Goal: Task Accomplishment & Management: Use online tool/utility

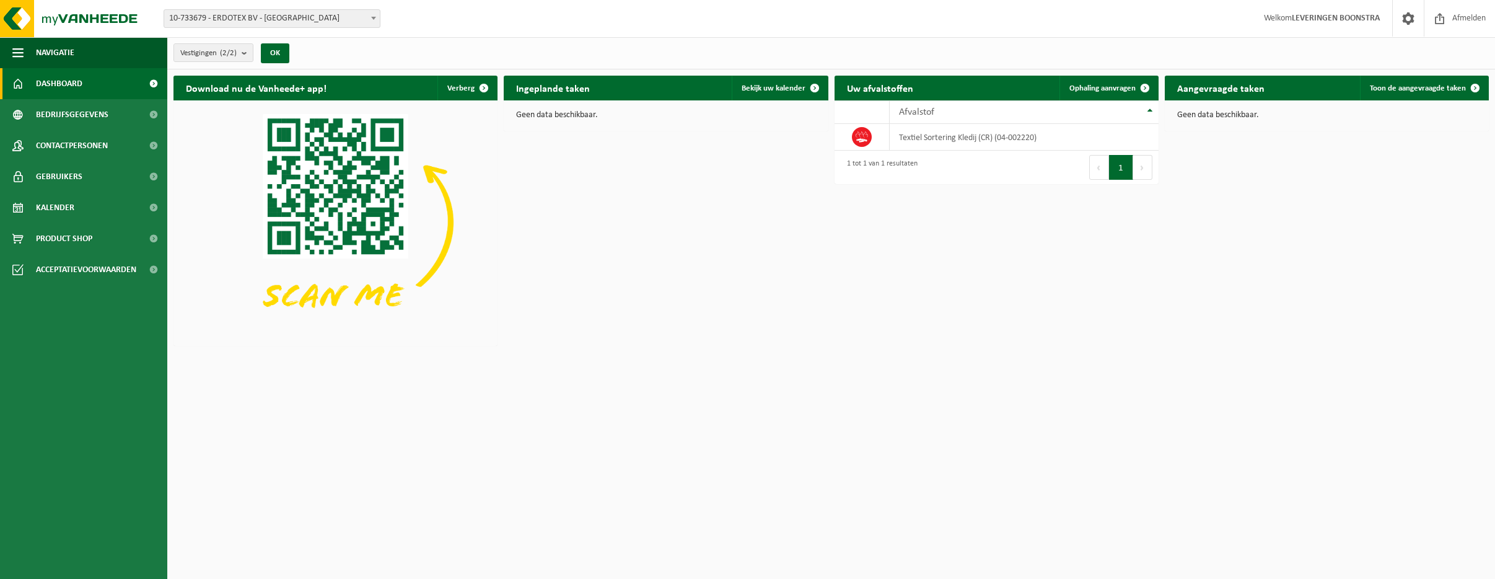
click at [373, 17] on b at bounding box center [373, 18] width 5 height 3
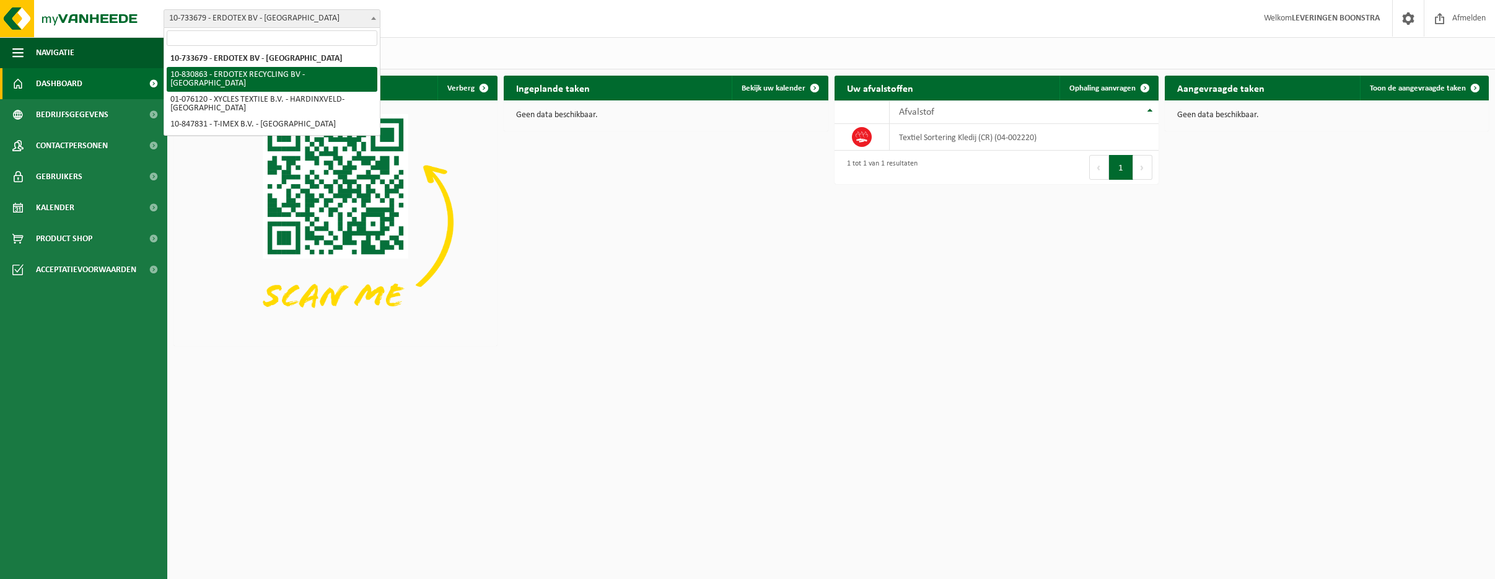
select select "88776"
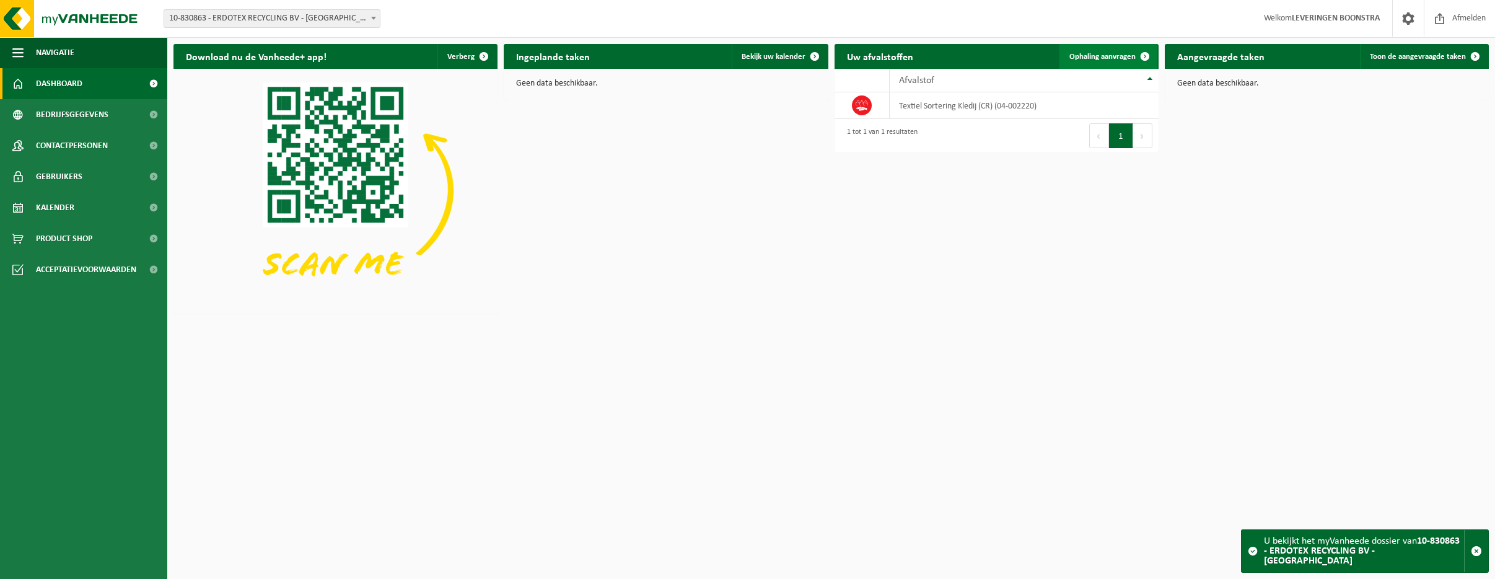
click at [1085, 54] on span "Ophaling aanvragen" at bounding box center [1103, 57] width 66 height 8
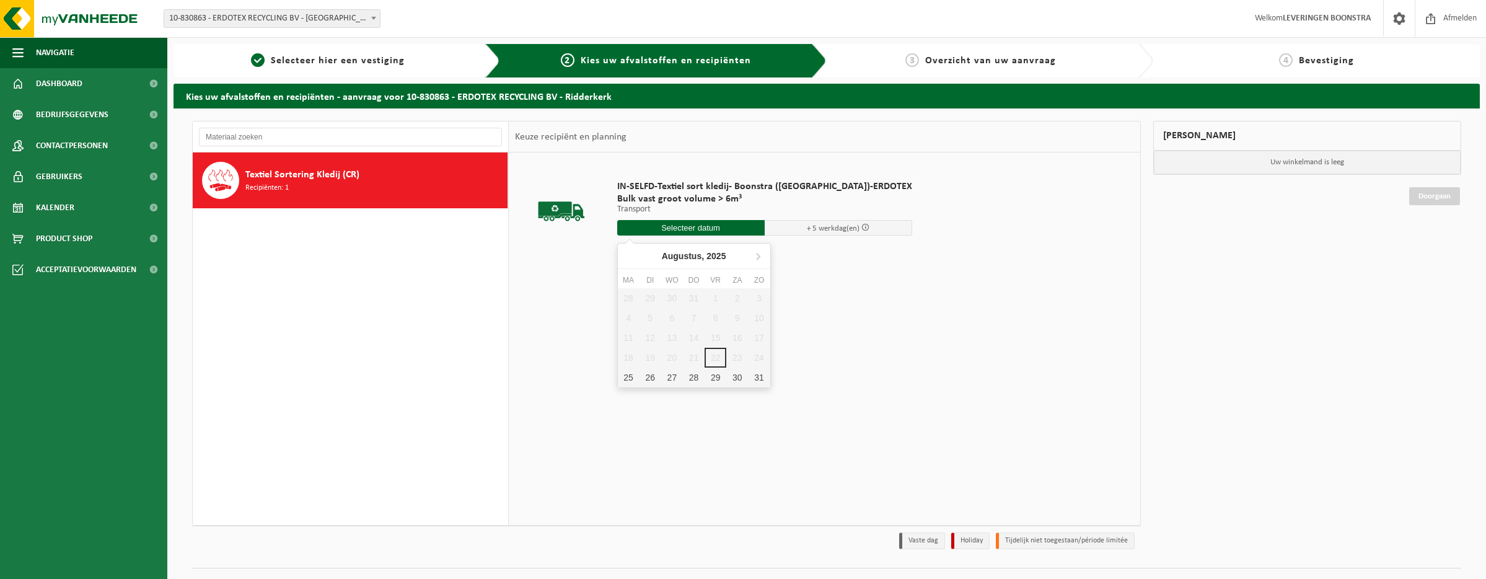
click at [685, 227] on input "text" at bounding box center [690, 227] width 147 height 15
click at [667, 380] on div "27" at bounding box center [672, 377] width 22 height 20
type input "Van [DATE]"
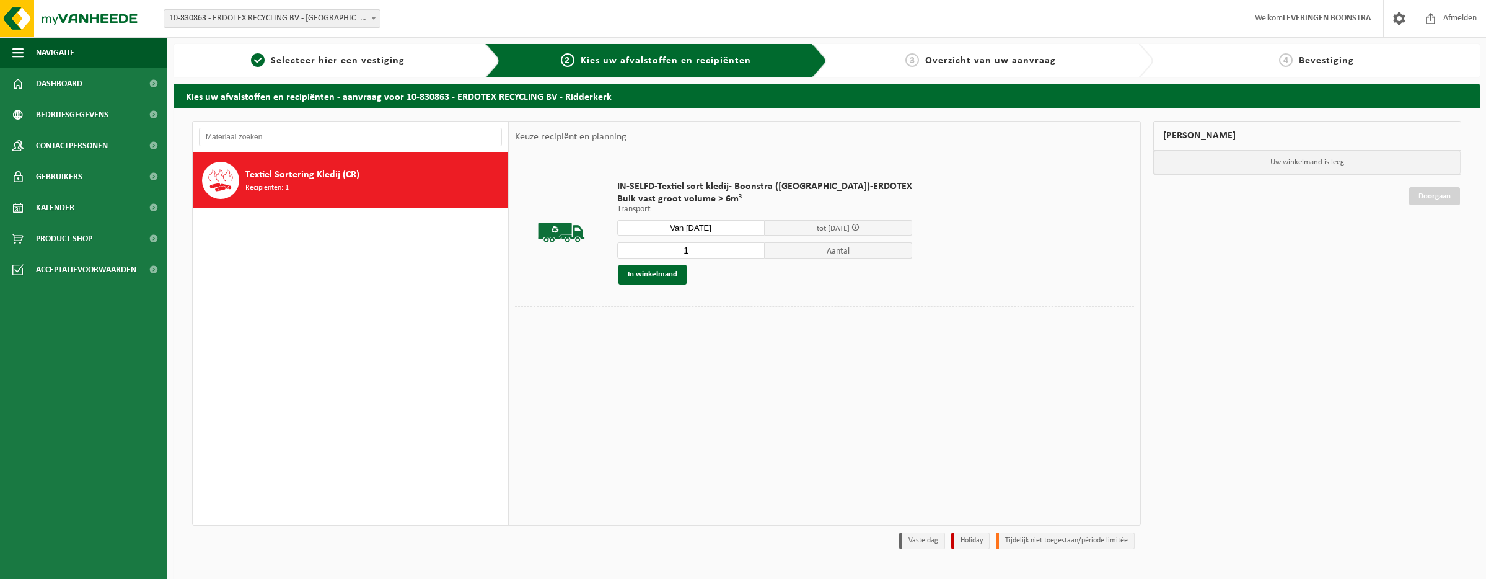
click at [685, 248] on input "1" at bounding box center [690, 250] width 147 height 16
type input "2"
click at [645, 275] on button "In winkelmand" at bounding box center [652, 275] width 68 height 20
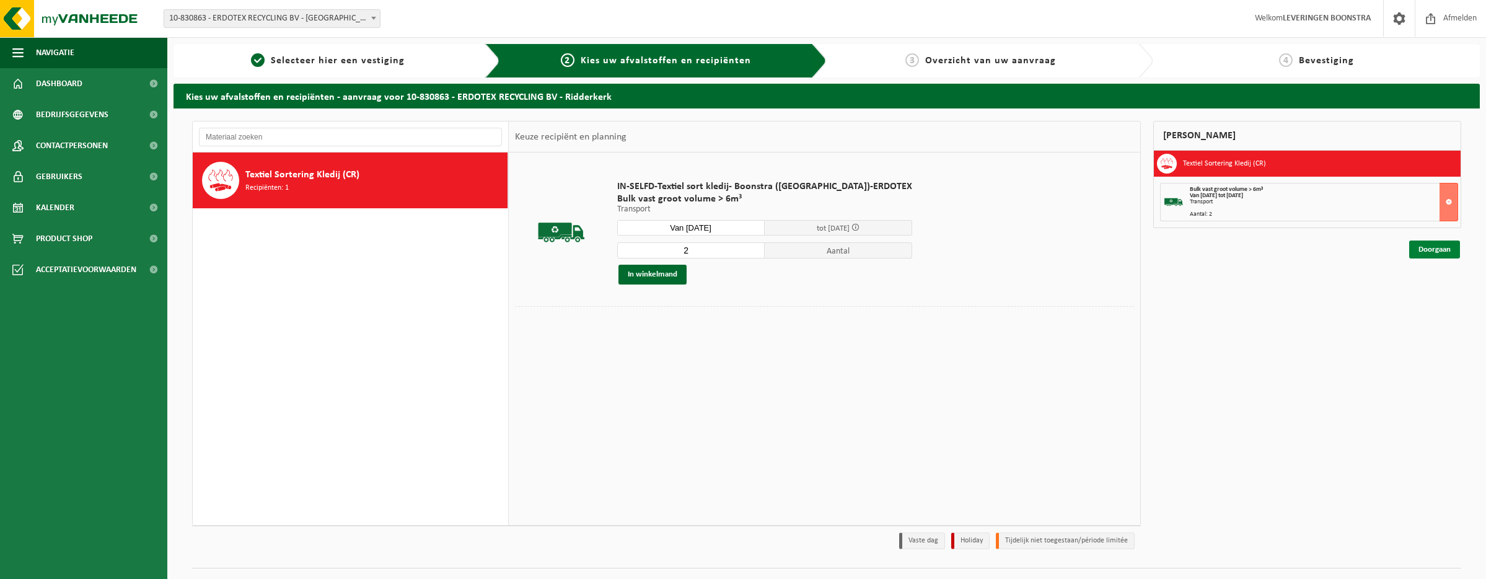
click at [1429, 248] on link "Doorgaan" at bounding box center [1434, 249] width 51 height 18
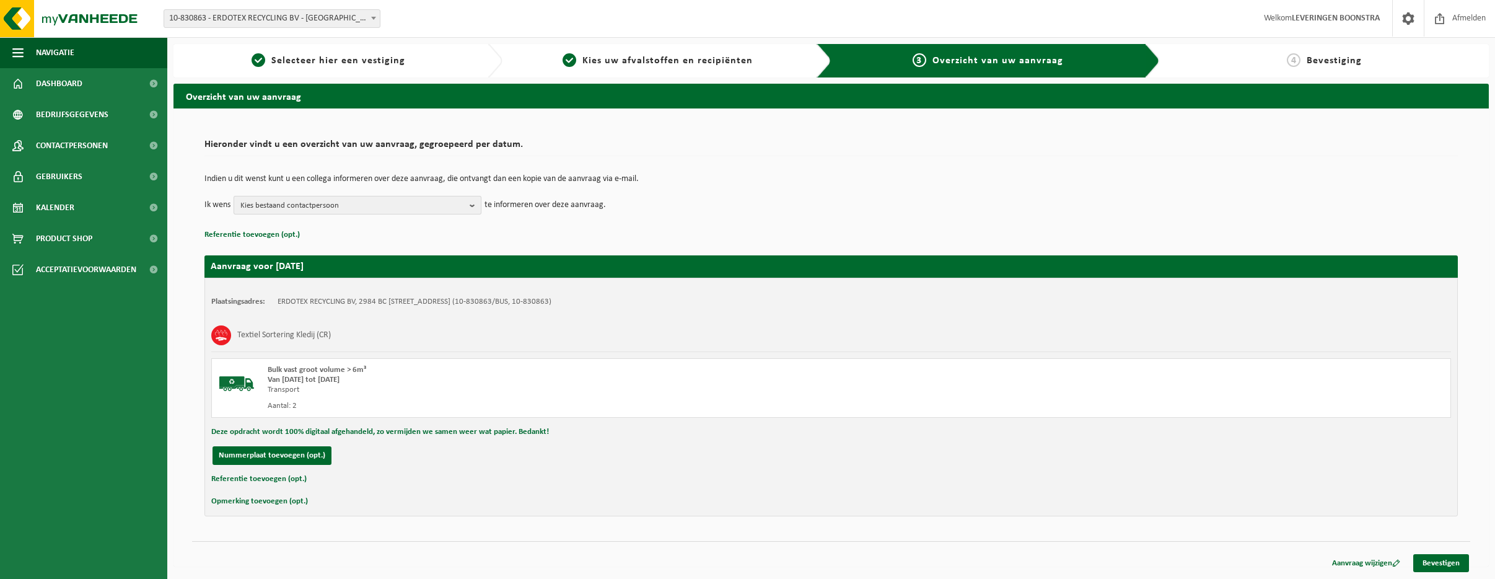
click at [475, 206] on b "button" at bounding box center [475, 204] width 11 height 17
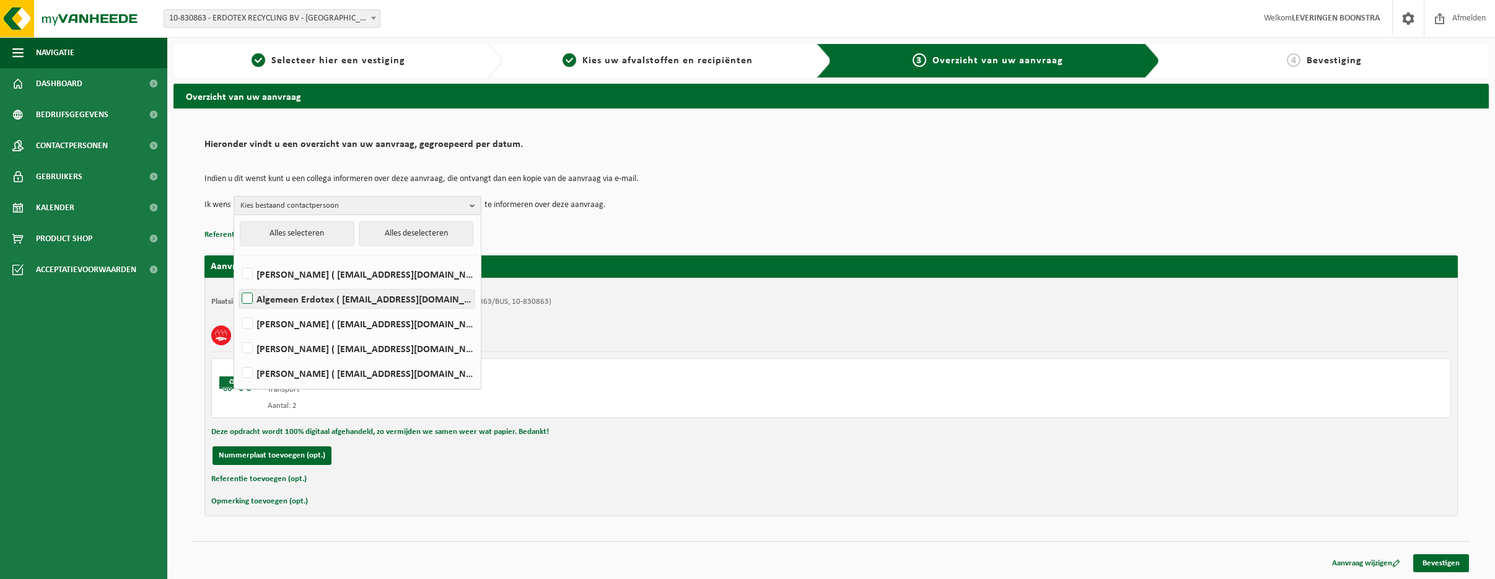
click at [249, 298] on label "Algemeen Erdotex ( sales@erdotex.com )" at bounding box center [356, 298] width 235 height 19
click at [237, 283] on input "Algemeen Erdotex ( sales@erdotex.com )" at bounding box center [237, 283] width 1 height 1
checkbox input "true"
click at [1445, 561] on link "Bevestigen" at bounding box center [1441, 563] width 56 height 18
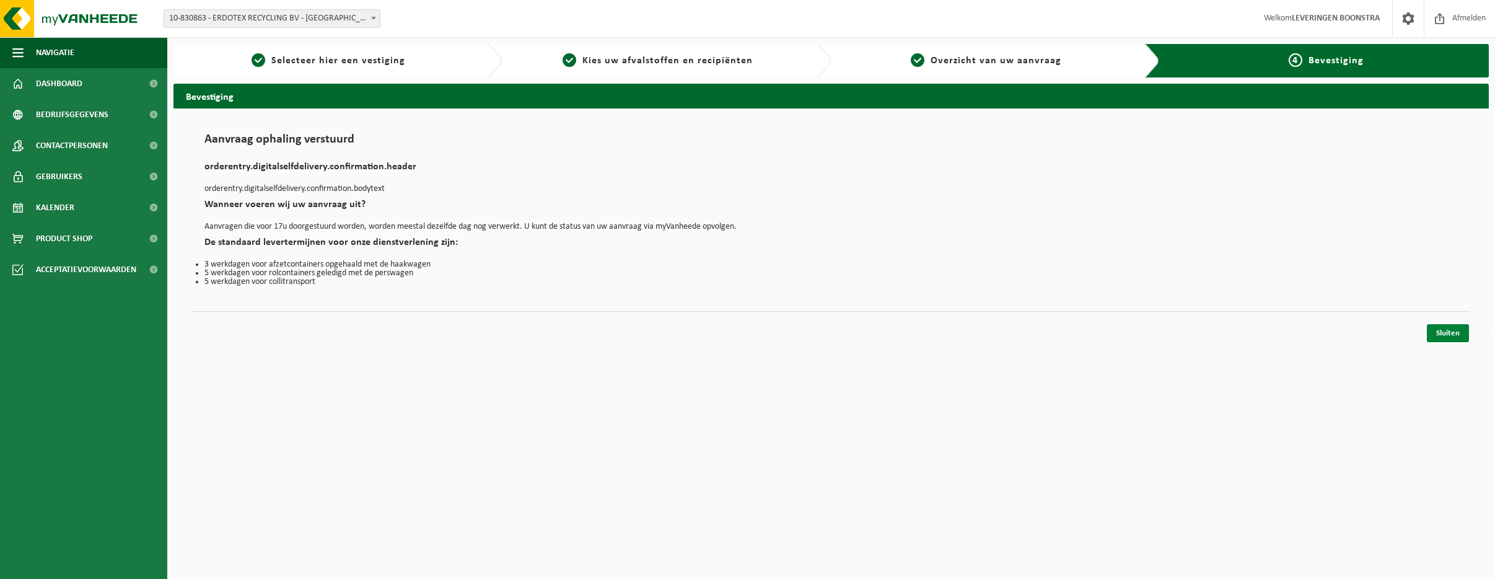
click at [1449, 334] on link "Sluiten" at bounding box center [1448, 333] width 42 height 18
